Goal: Transaction & Acquisition: Purchase product/service

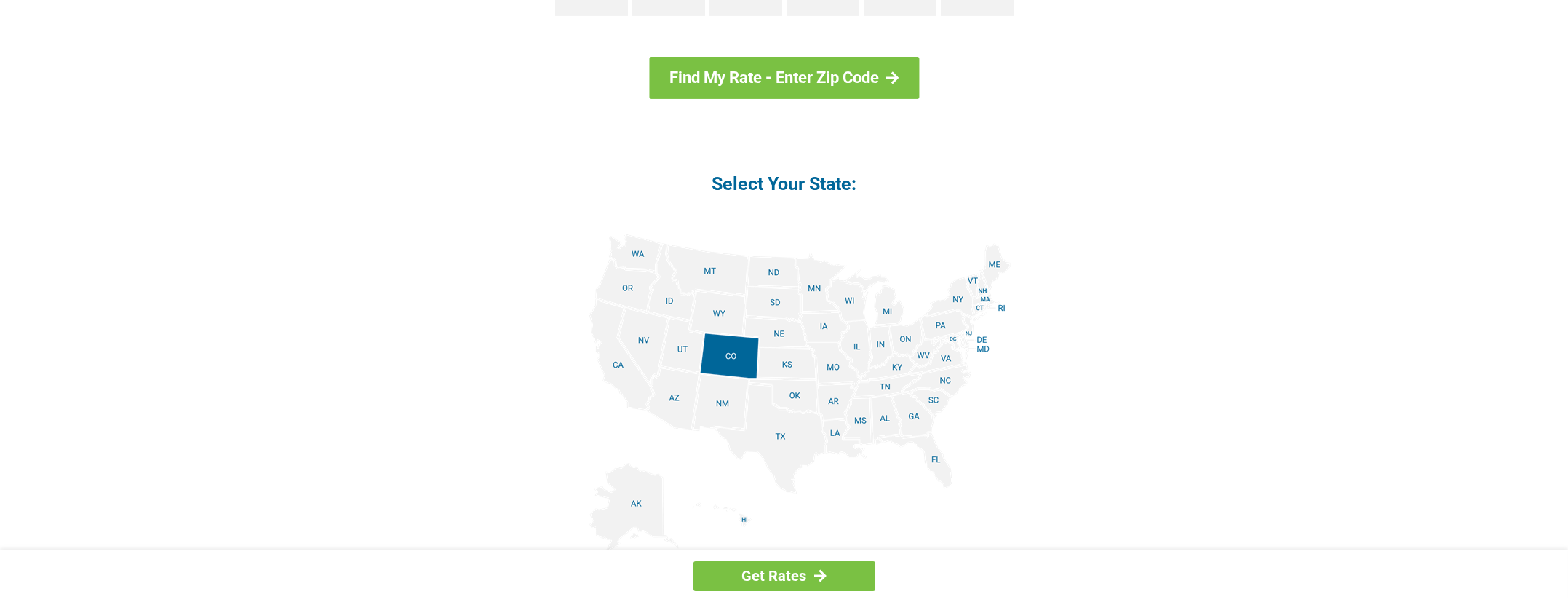
scroll to position [1576, 0]
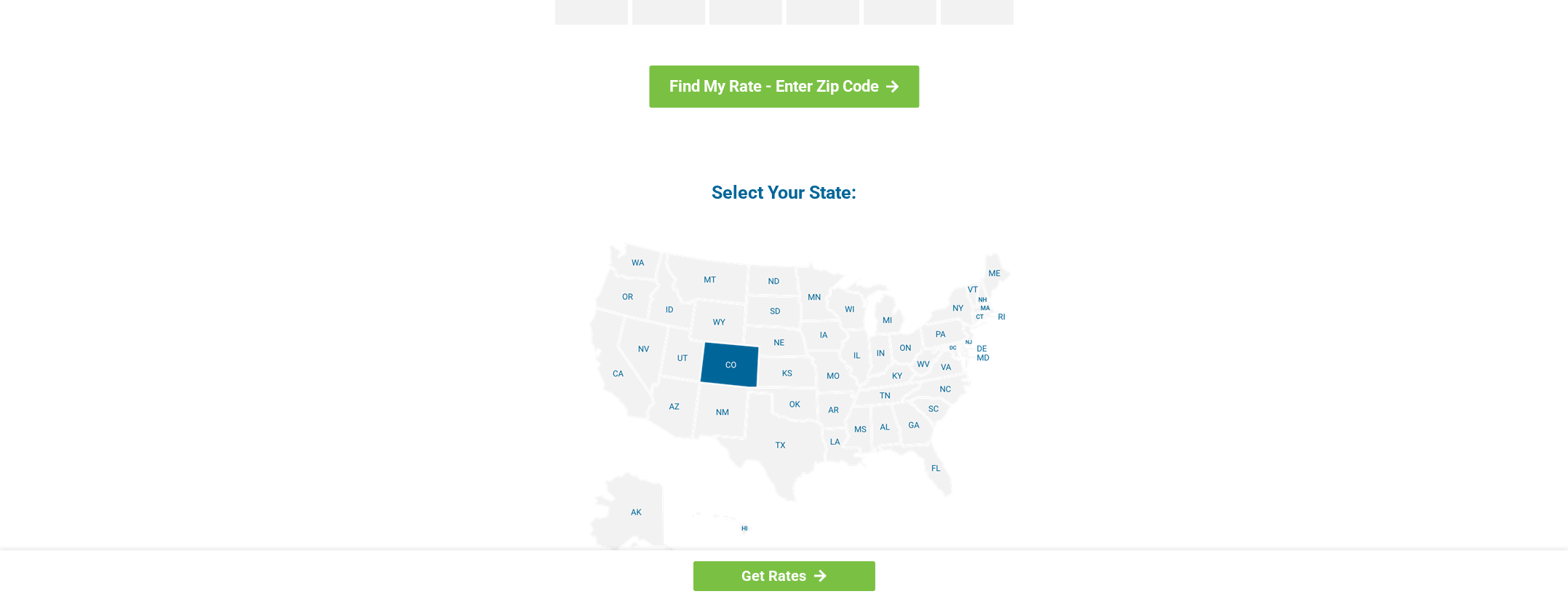
click at [625, 297] on img at bounding box center [784, 406] width 454 height 328
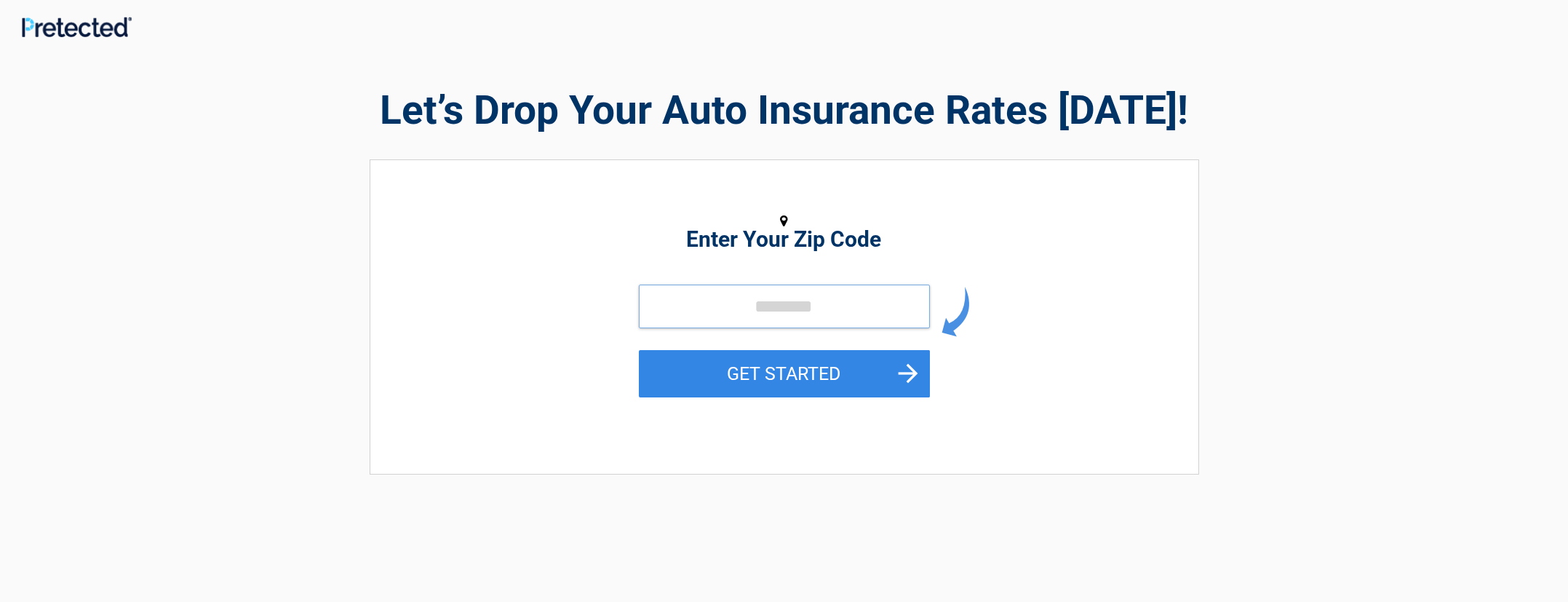
click at [740, 308] on input "tel" at bounding box center [784, 306] width 291 height 44
type input "*****"
